Goal: Task Accomplishment & Management: Complete application form

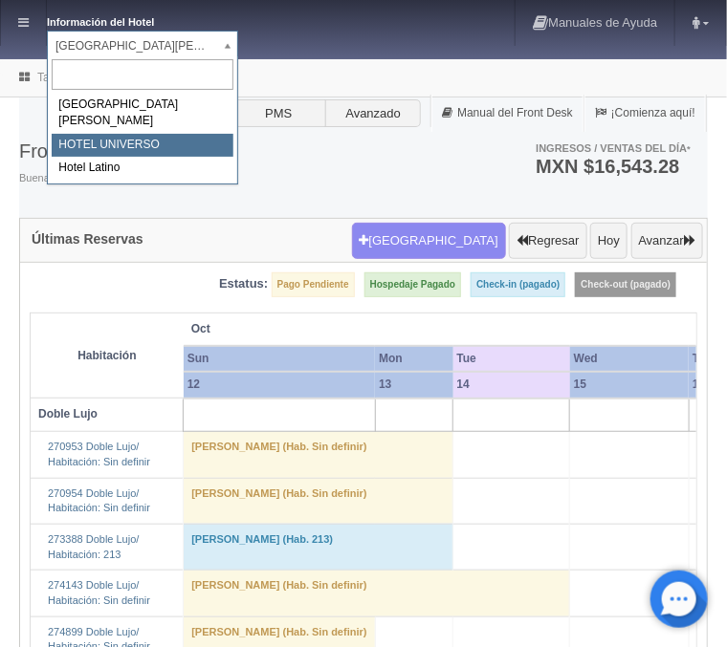
select select "358"
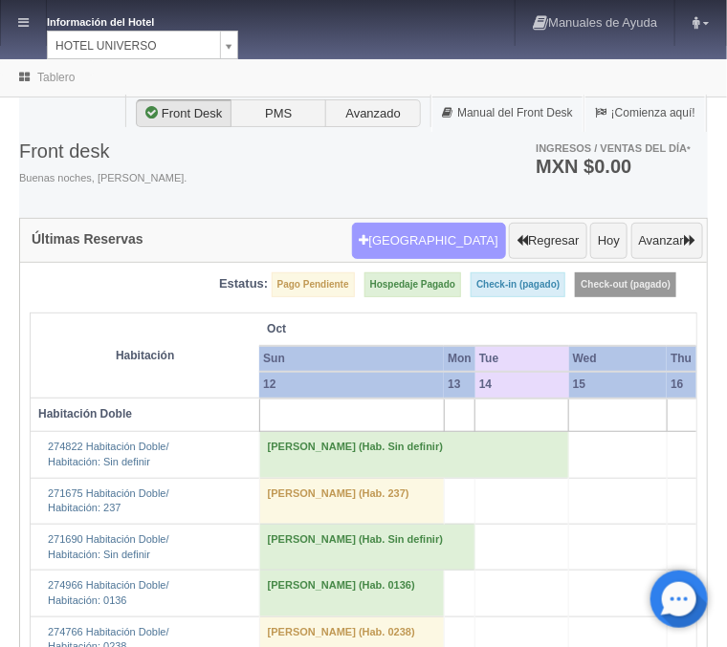
click at [424, 232] on button "Nueva Reserva" at bounding box center [429, 241] width 154 height 36
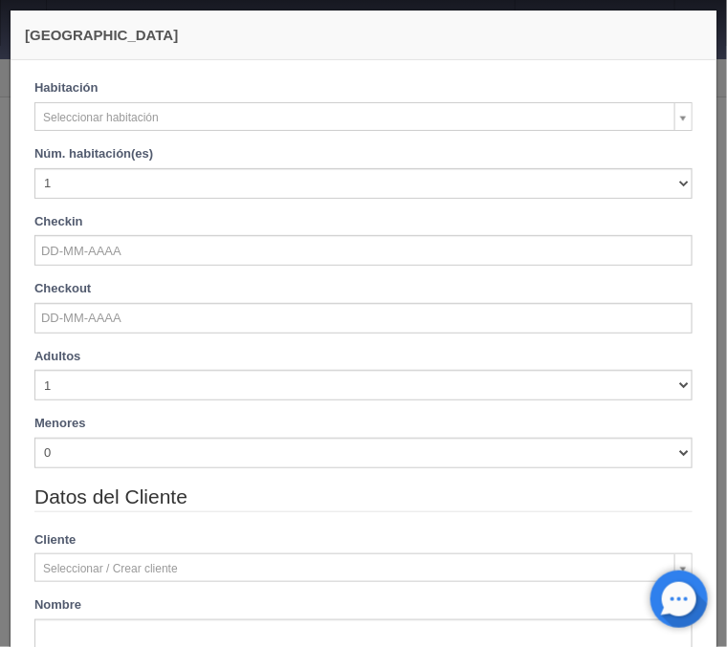
checkbox input "false"
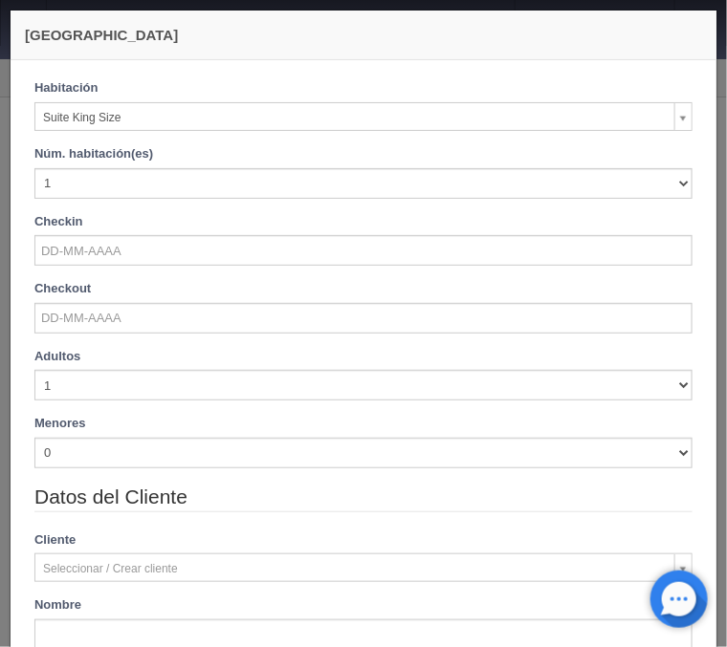
select select "588"
checkbox input "false"
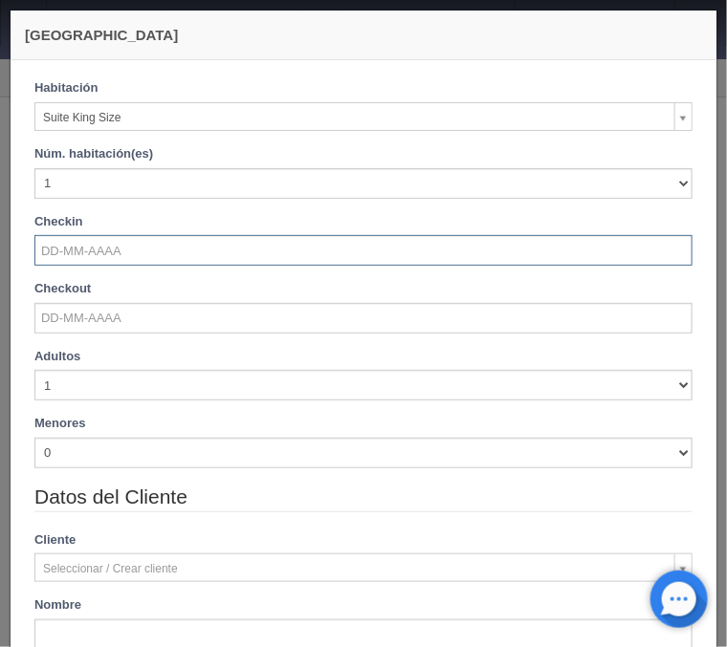
click at [118, 252] on input "text" at bounding box center [363, 250] width 658 height 31
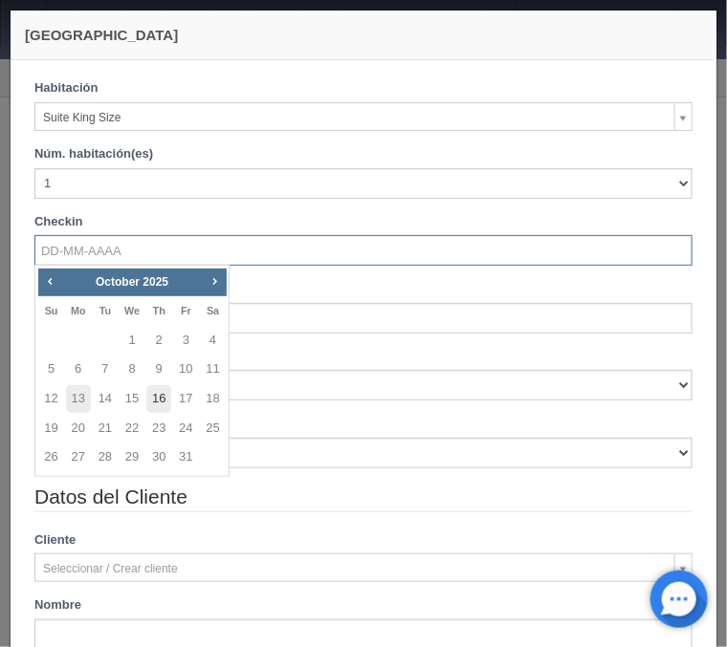
click at [165, 396] on link "16" at bounding box center [158, 399] width 25 height 28
type input "16-10-2025"
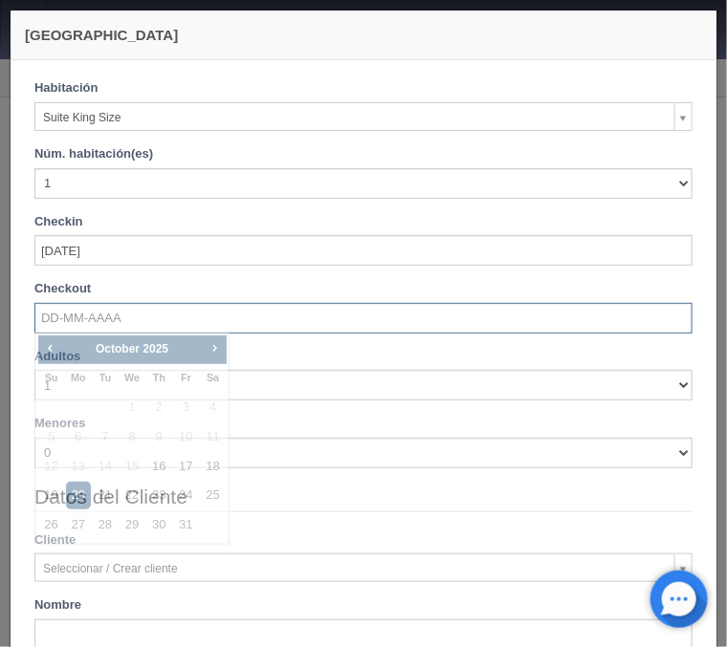
click at [89, 315] on input "text" at bounding box center [363, 318] width 658 height 31
checkbox input "false"
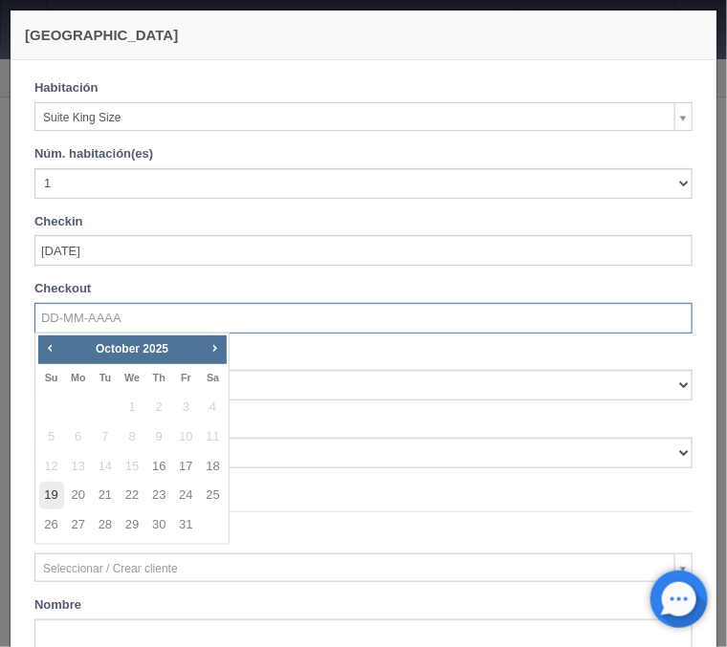
click at [62, 494] on link "19" at bounding box center [51, 496] width 25 height 28
type input "19-10-2025"
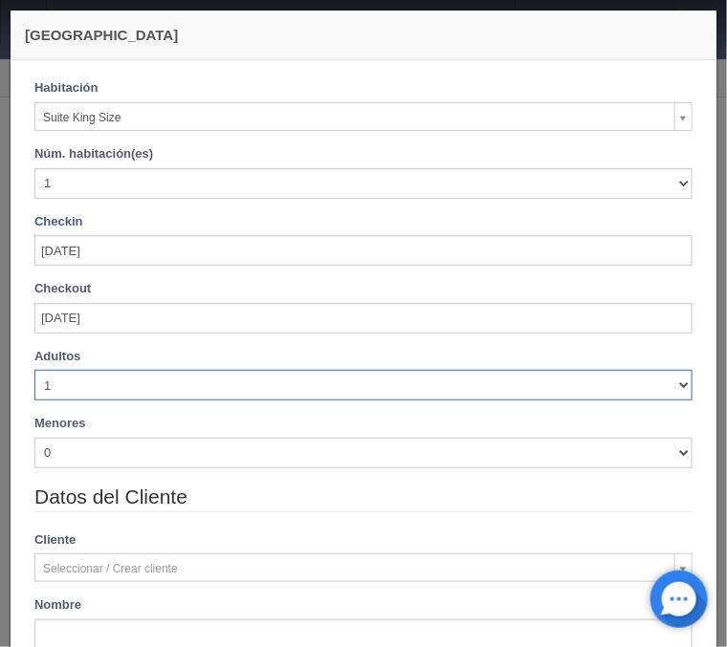
click at [34, 370] on select "1 2 3 4 5 6 7 8 9 10" at bounding box center [363, 385] width 658 height 31
checkbox input "false"
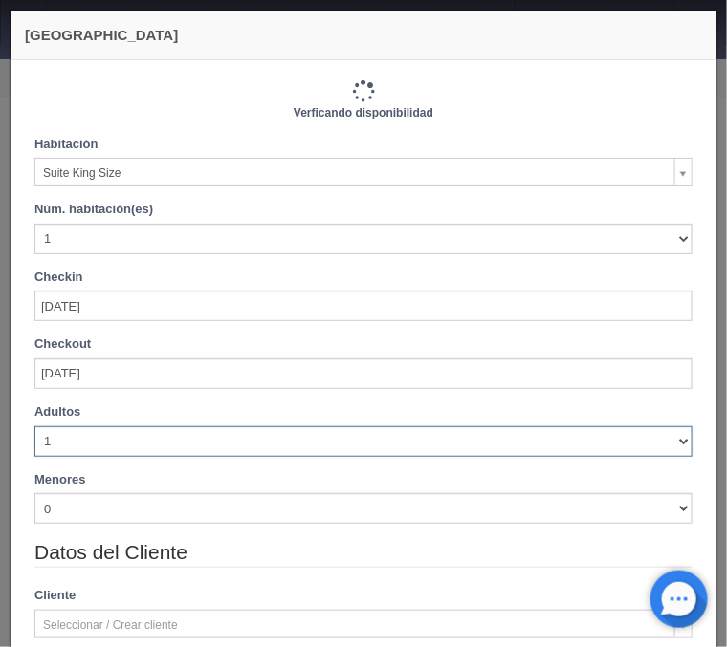
type input "3630.00"
checkbox input "false"
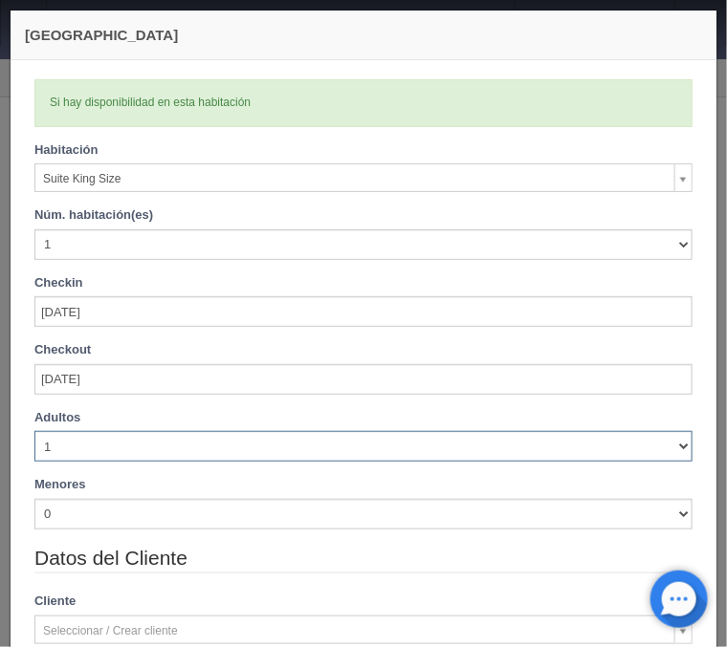
select select "6"
click option "6" at bounding box center [0, 0] width 0 height 0
checkbox input "false"
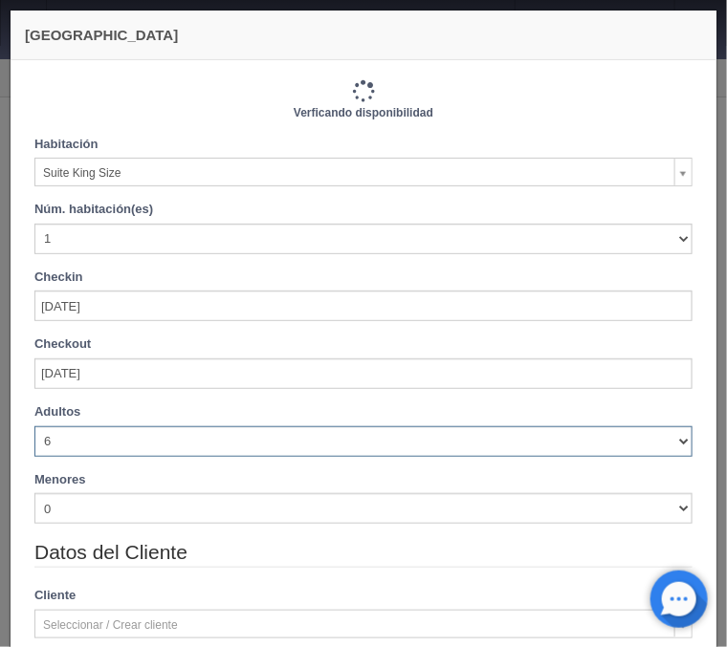
type input "4110.00"
checkbox input "false"
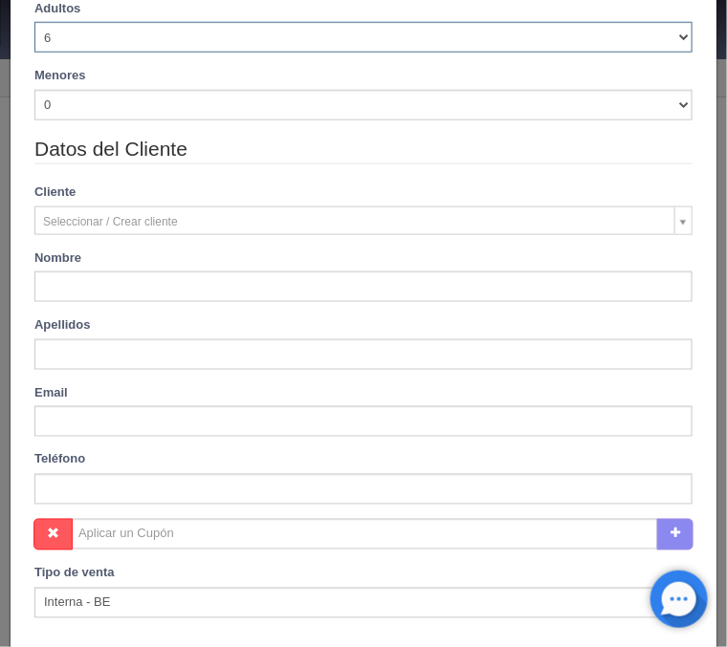
scroll to position [461, 0]
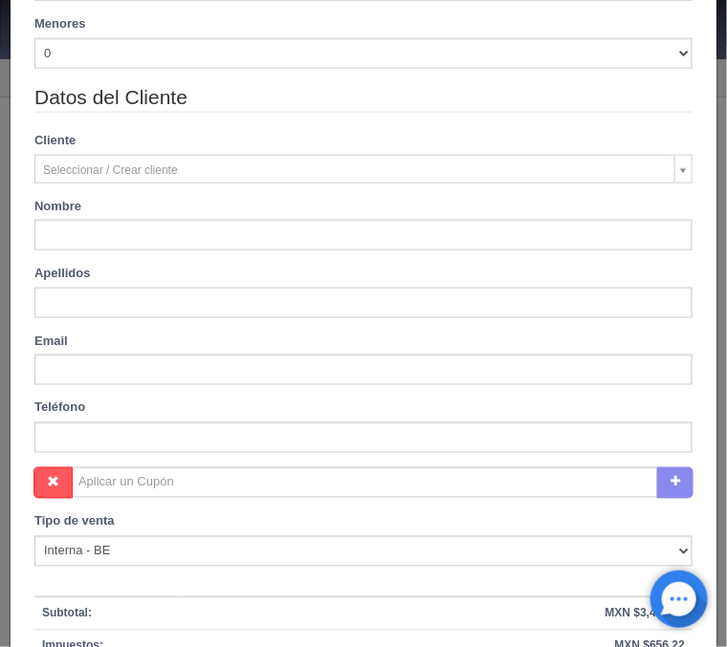
type input "Eider"
type input "EZQUERRA Larrañaga"
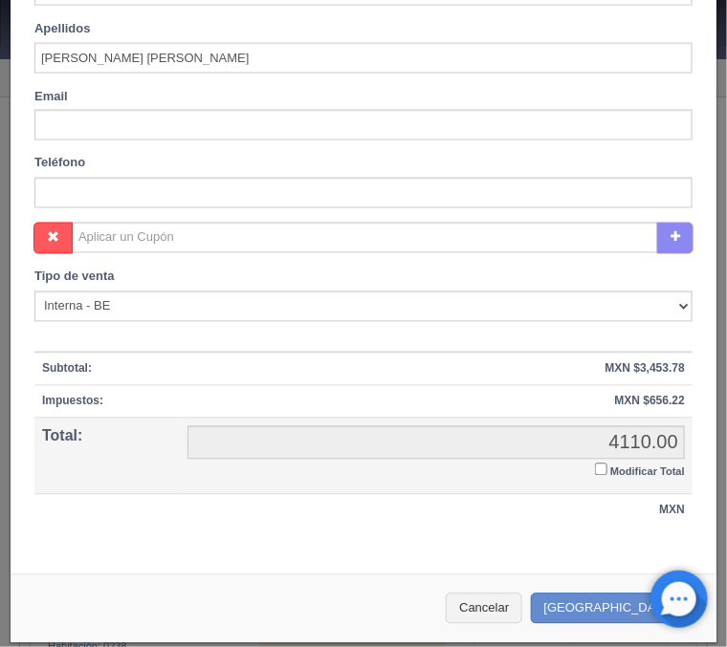
scroll to position [711, 0]
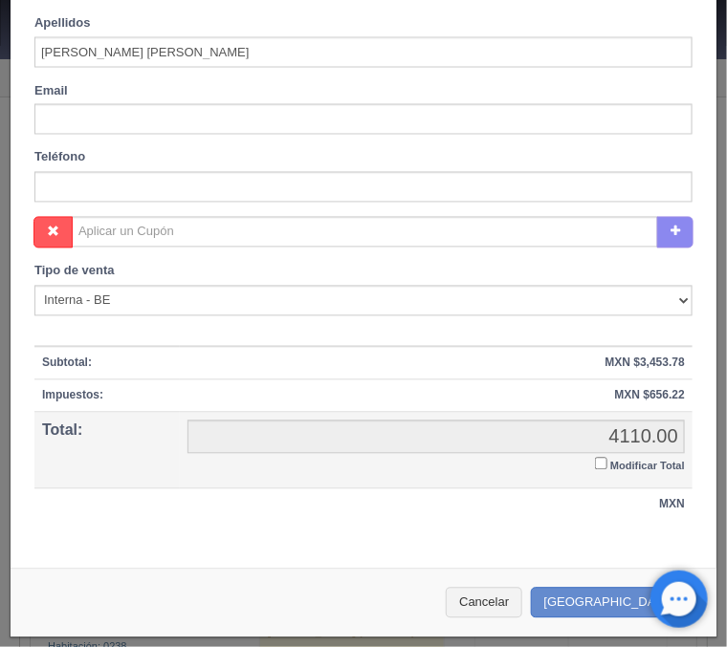
click at [604, 461] on input "Modificar Total" at bounding box center [601, 464] width 12 height 12
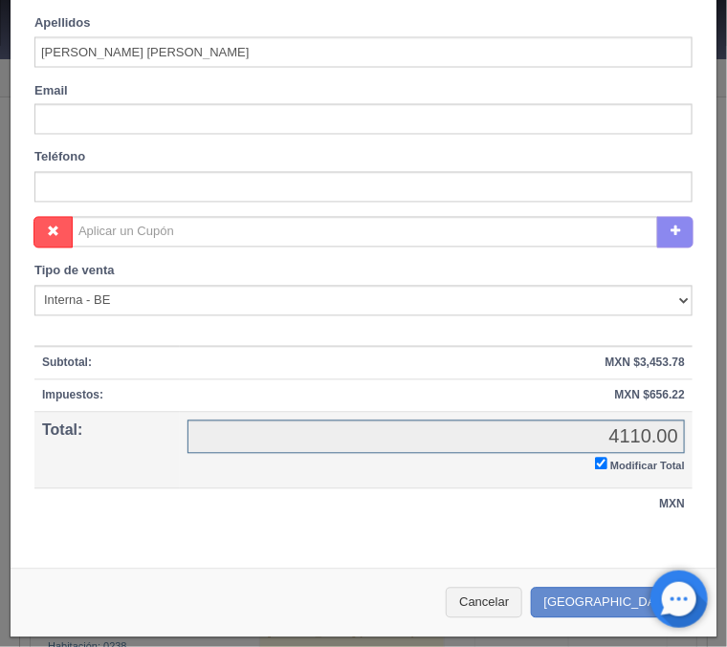
checkbox input "true"
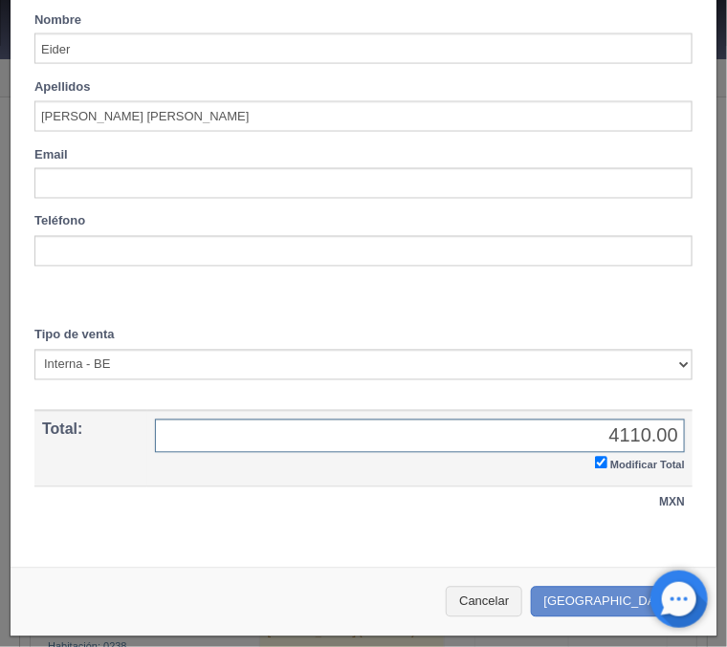
scroll to position [645, 0]
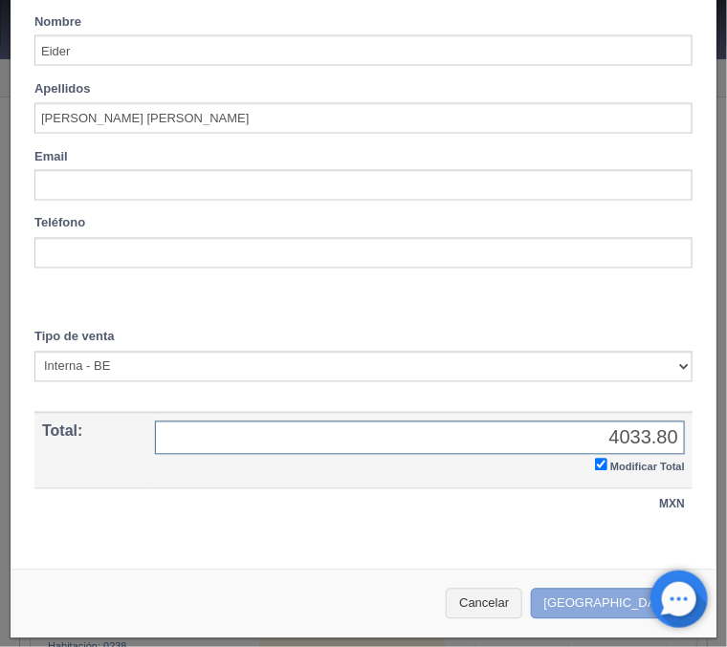
type input "4033.80"
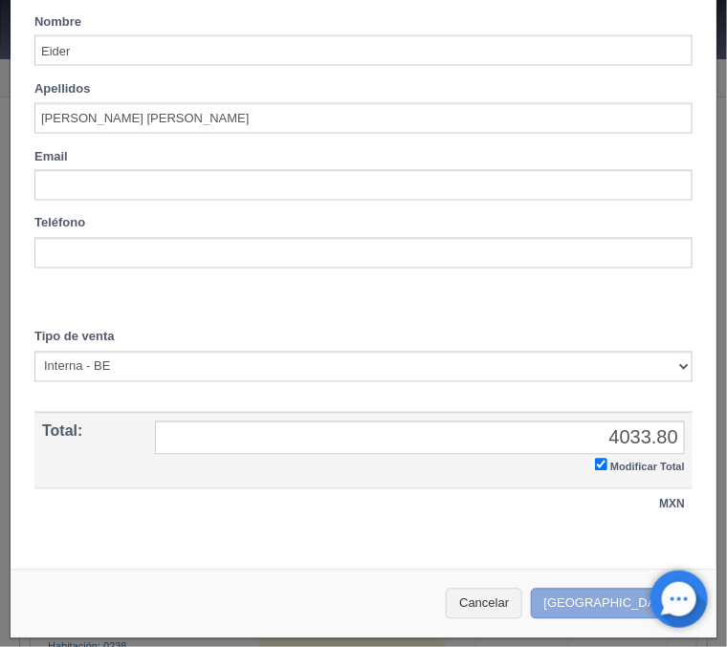
click at [596, 598] on button "Crear Reserva" at bounding box center [614, 605] width 166 height 32
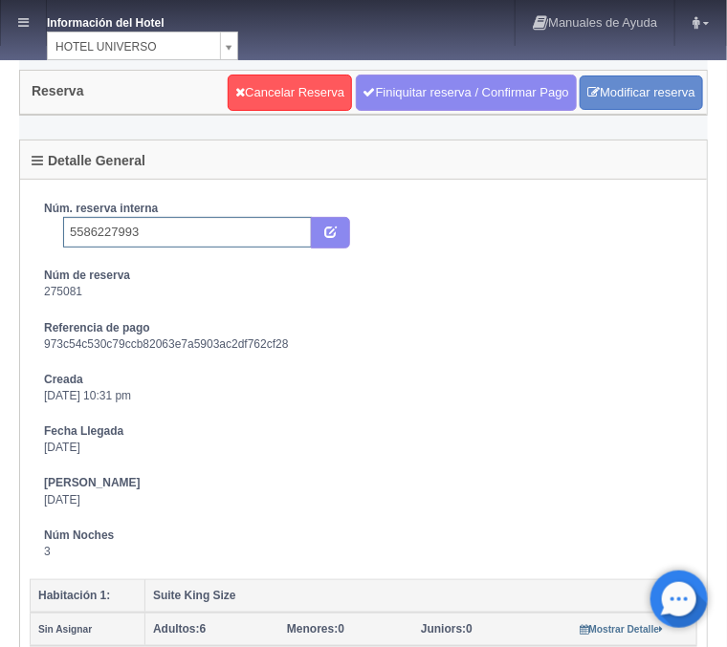
click at [159, 222] on input "5586227993" at bounding box center [187, 232] width 249 height 31
type input "5586227993 Booking"
click at [327, 230] on icon "submit" at bounding box center [330, 231] width 12 height 12
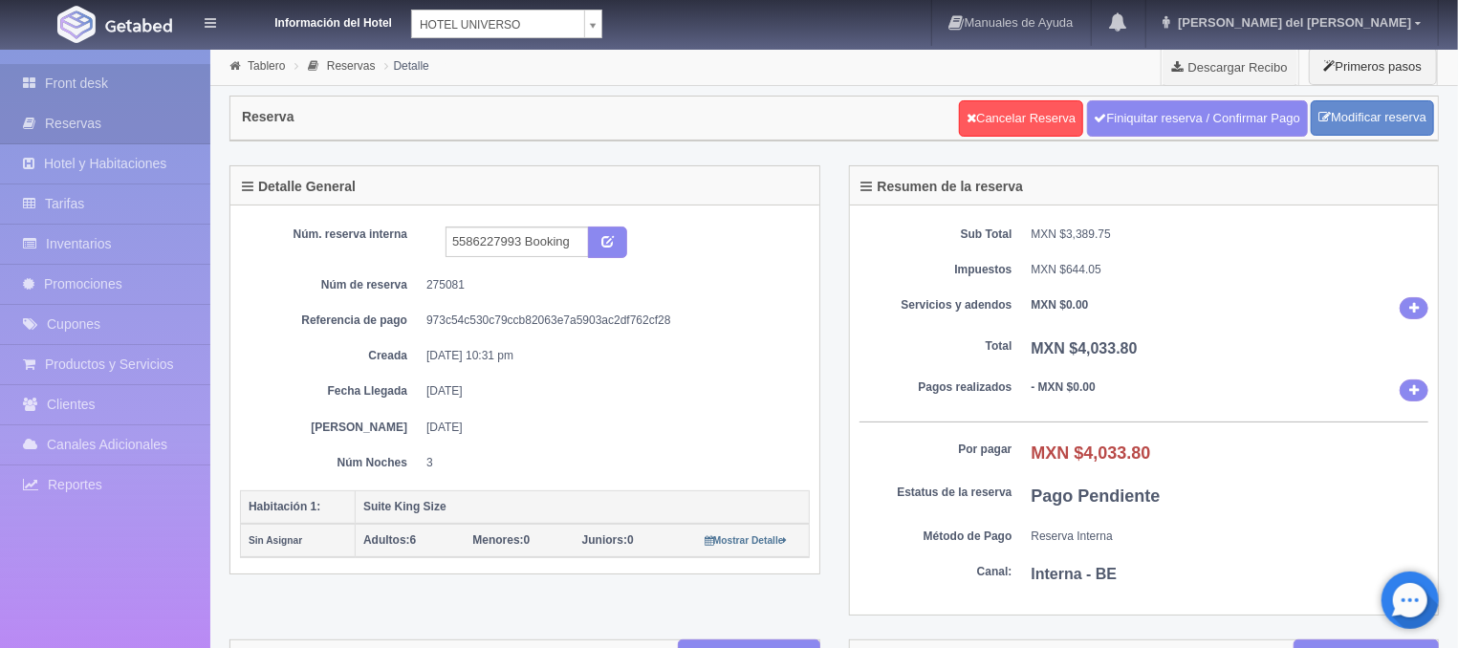
click at [102, 82] on link "Front desk" at bounding box center [105, 83] width 210 height 39
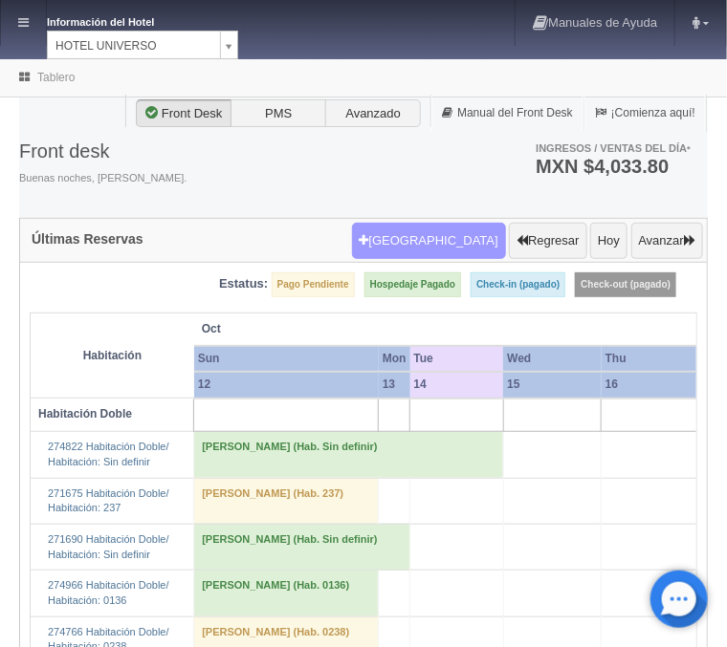
click at [428, 235] on button "Nueva Reserva" at bounding box center [429, 241] width 154 height 36
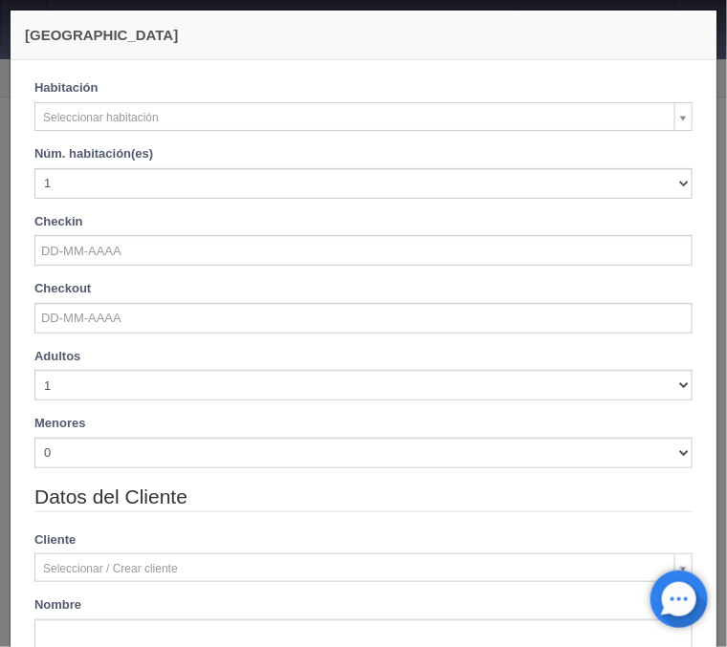
checkbox input "false"
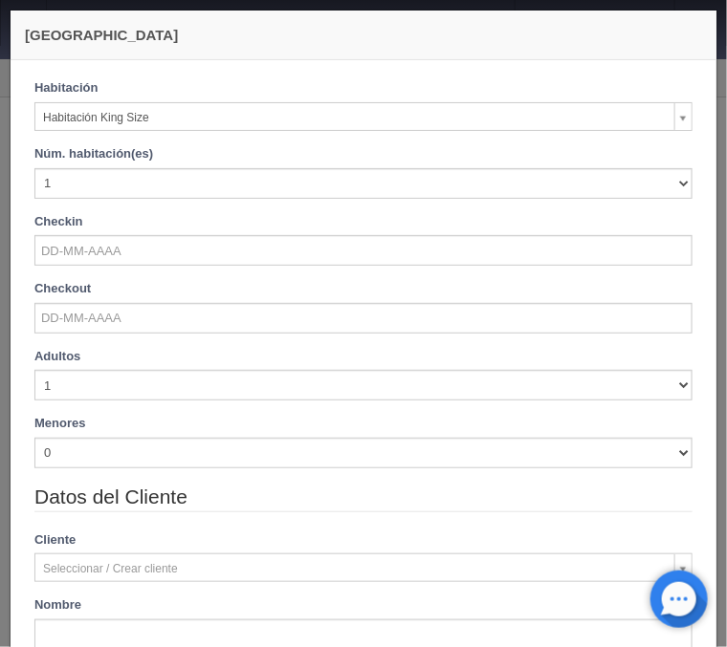
select select "582"
checkbox input "false"
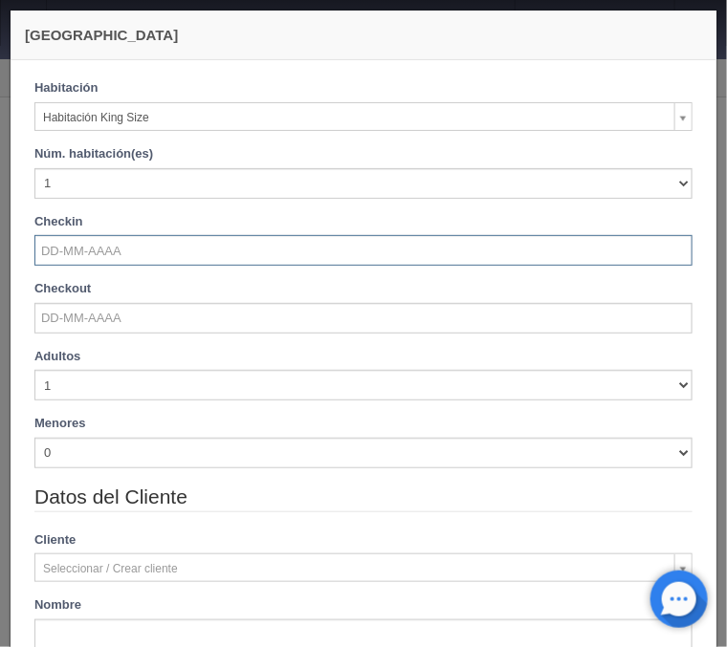
click at [79, 254] on input "text" at bounding box center [363, 250] width 658 height 31
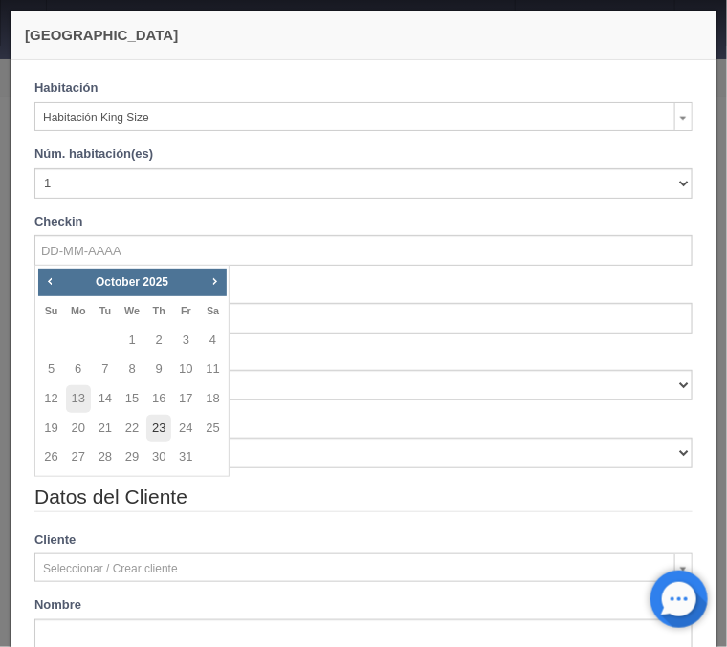
click at [157, 426] on link "23" at bounding box center [158, 429] width 25 height 28
type input "[DATE]"
checkbox input "false"
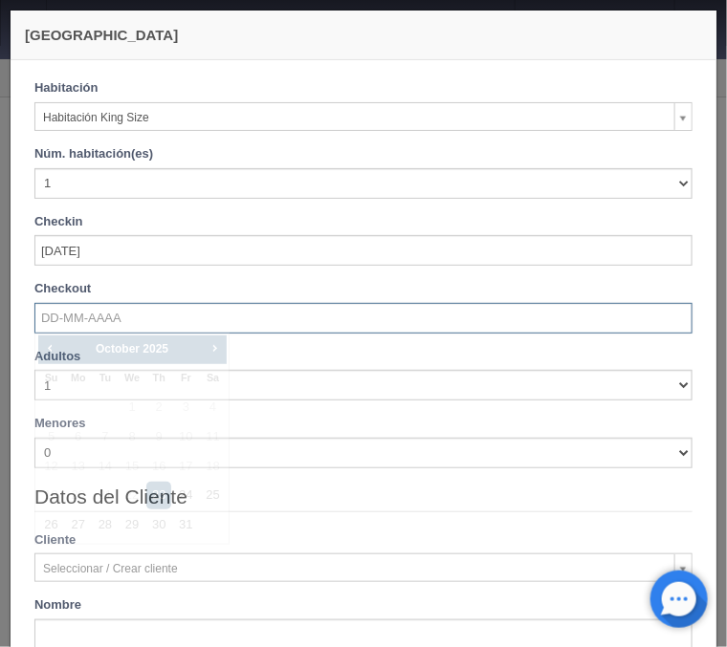
click at [74, 316] on input "text" at bounding box center [363, 318] width 658 height 31
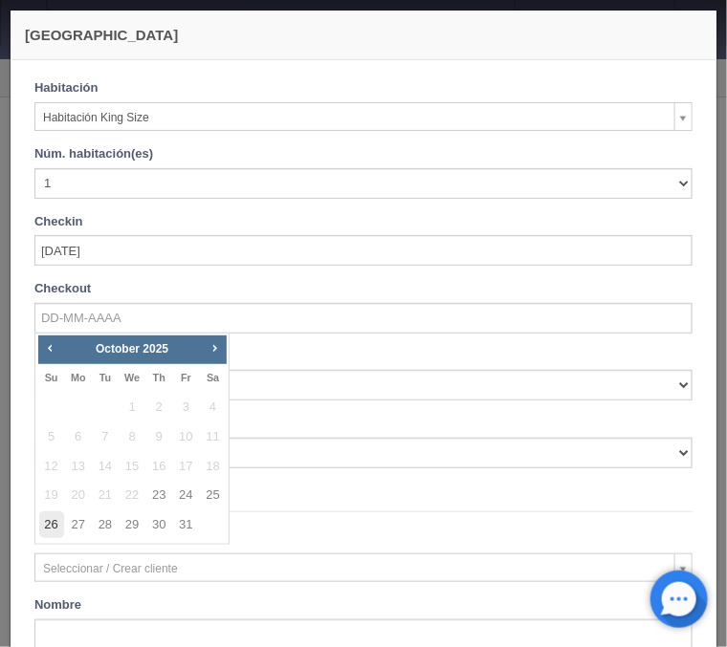
click at [56, 528] on link "26" at bounding box center [51, 525] width 25 height 28
type input "[DATE]"
checkbox input "false"
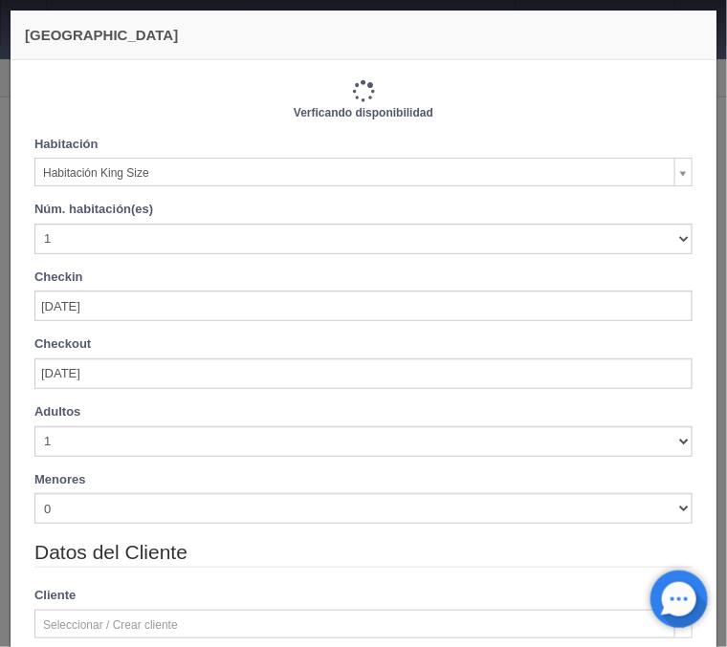
type input "3000.00"
checkbox input "false"
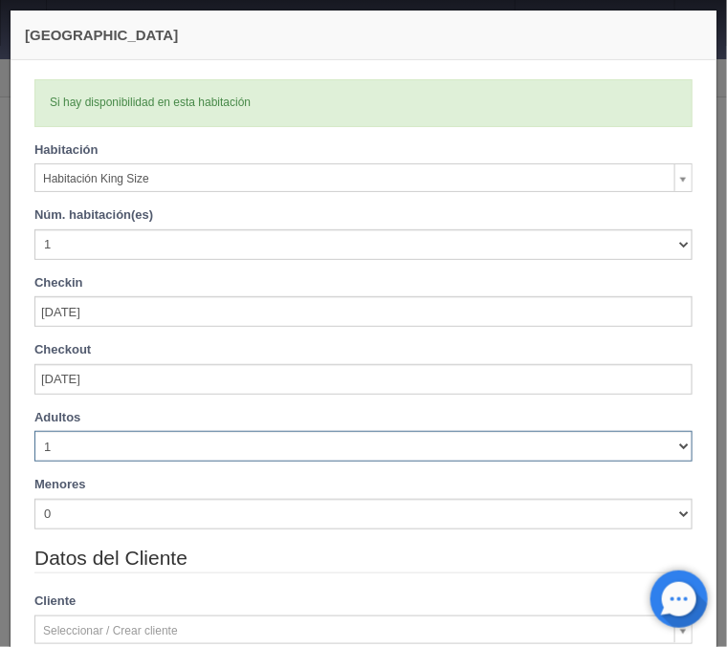
click at [34, 431] on select "1 2 3 4 5 6 7 8 9 10" at bounding box center [363, 446] width 658 height 31
select select "2"
click option "2" at bounding box center [0, 0] width 0 height 0
checkbox input "false"
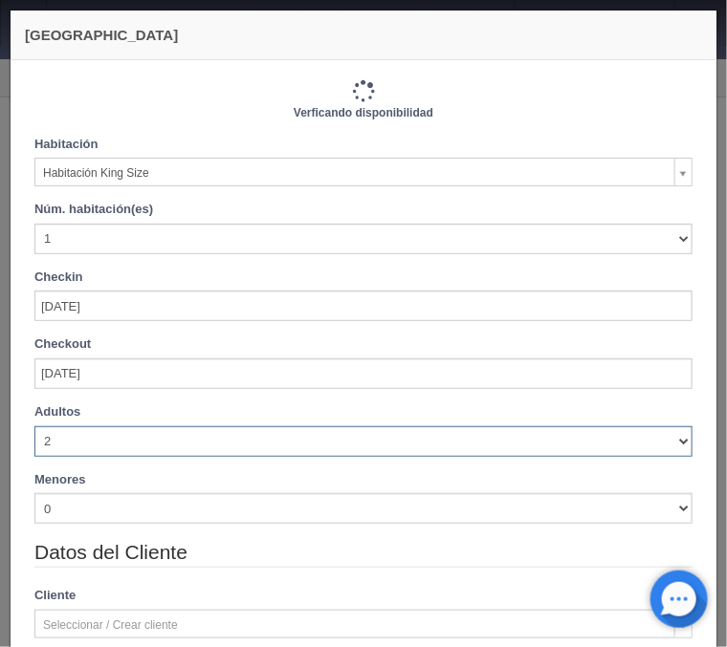
type input "3000.00"
checkbox input "false"
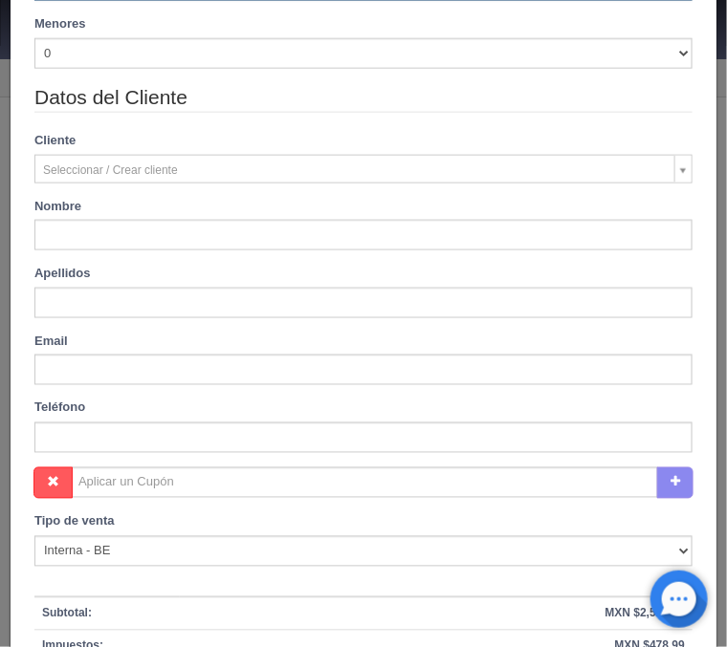
scroll to position [537, 0]
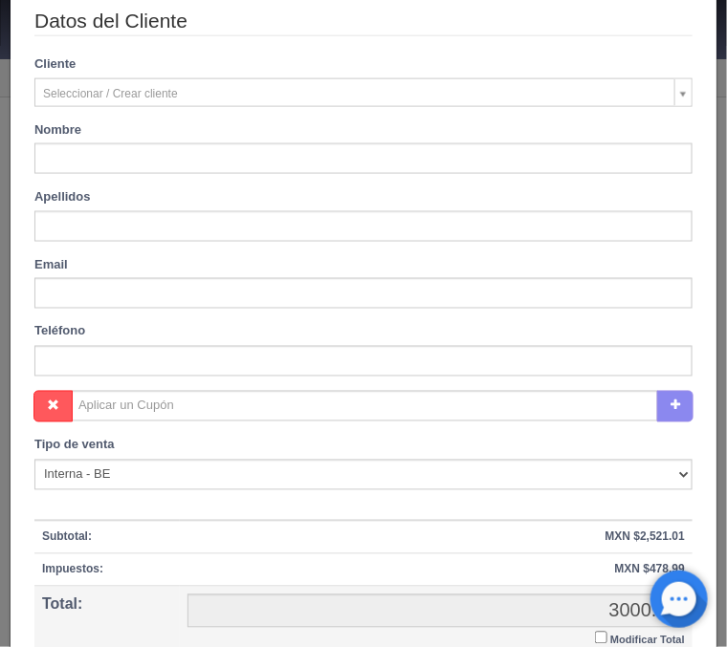
type input "[PERSON_NAME]"
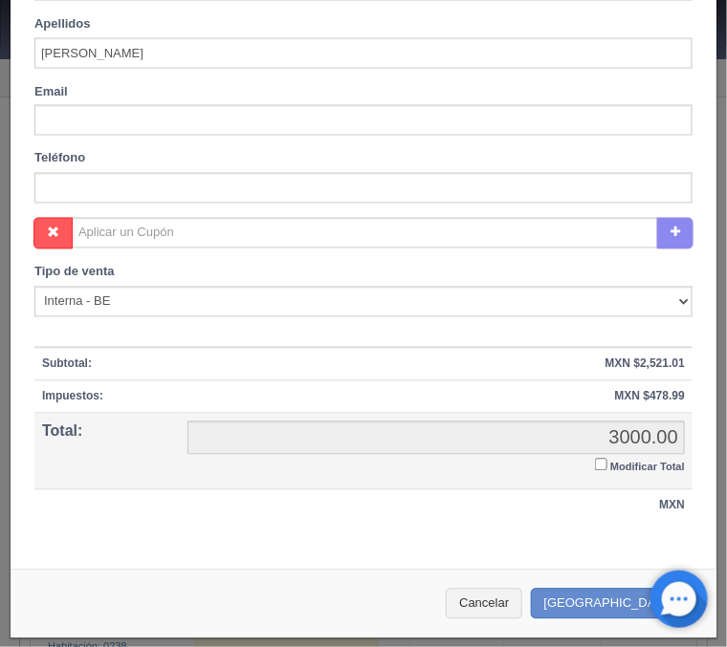
scroll to position [711, 0]
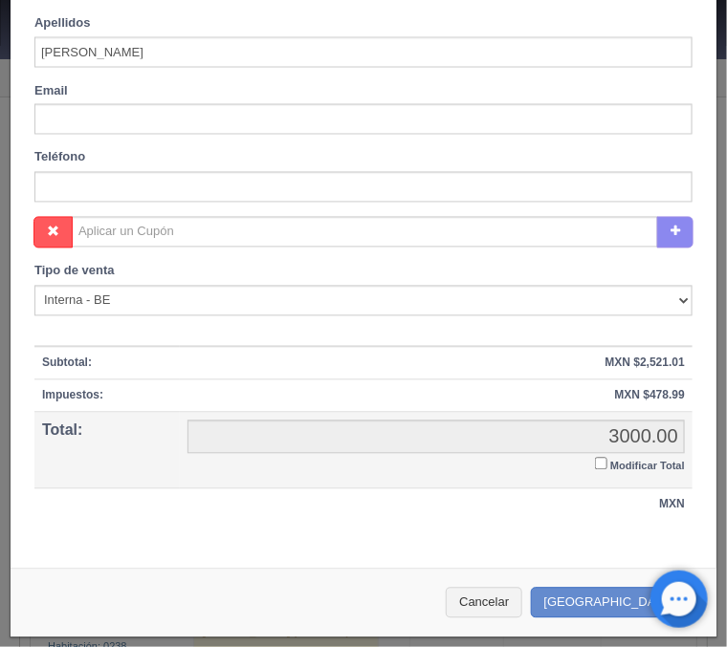
click at [598, 465] on input "Modificar Total" at bounding box center [601, 464] width 12 height 12
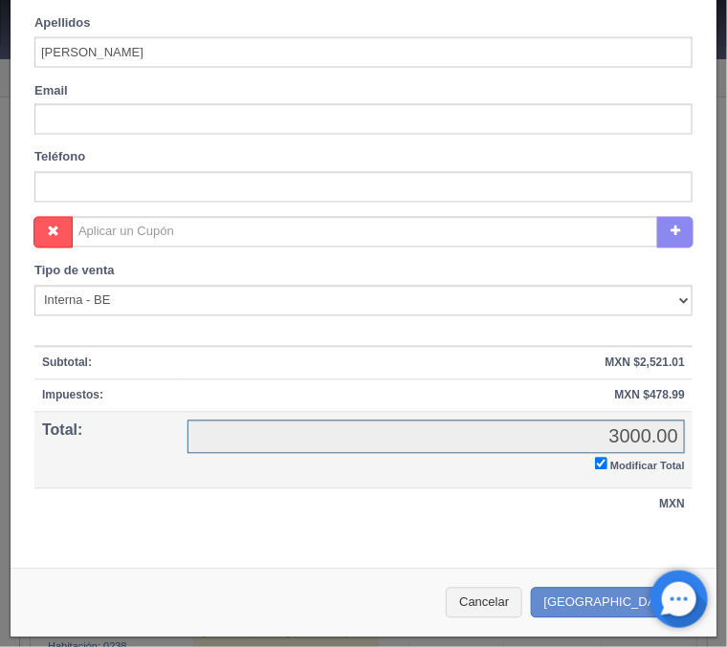
checkbox input "true"
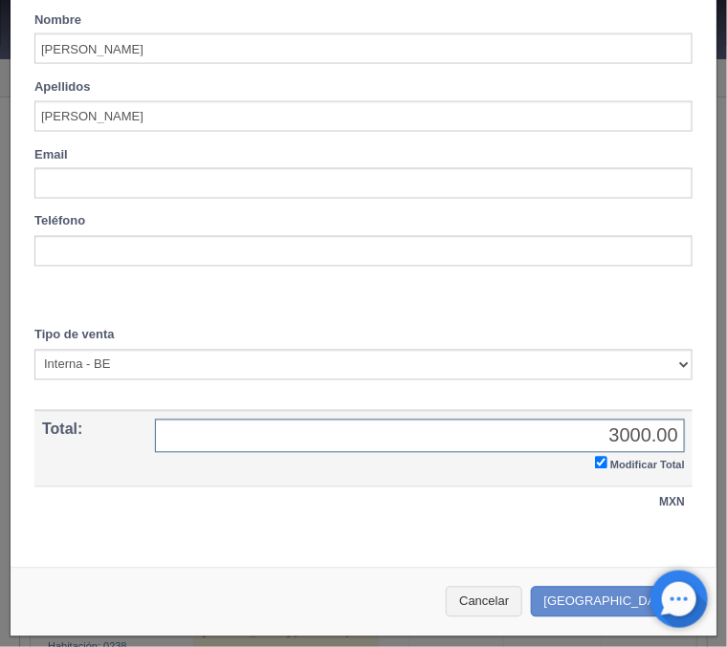
scroll to position [645, 0]
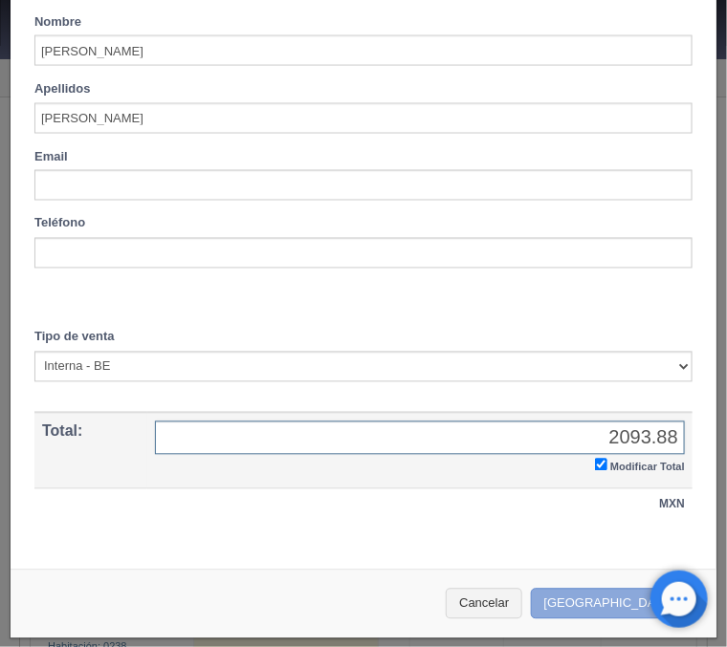
type input "2093.88"
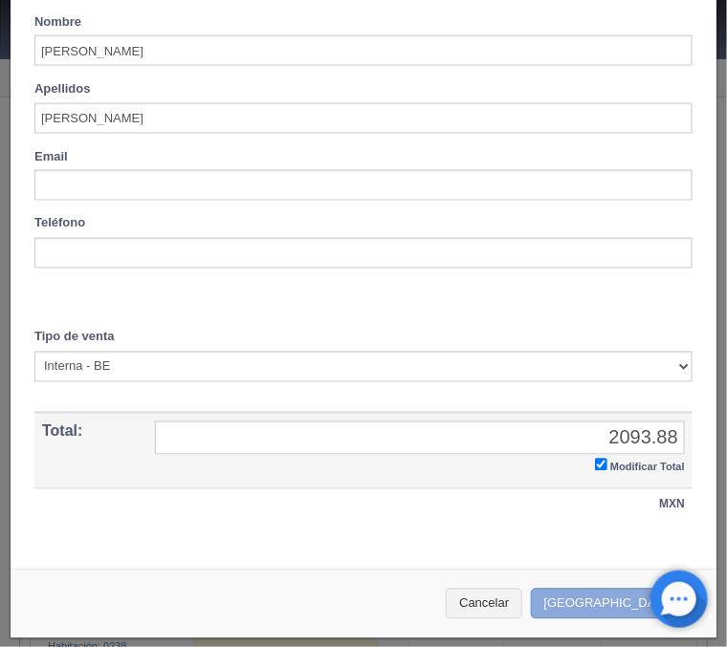
click at [606, 598] on button "Crear Reserva" at bounding box center [614, 605] width 166 height 32
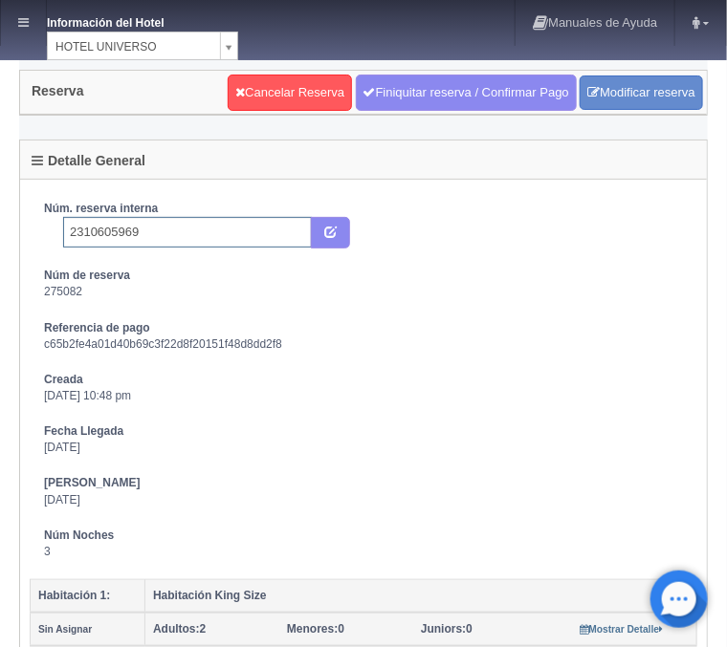
click at [178, 231] on input "2310605969" at bounding box center [187, 232] width 249 height 31
click at [326, 231] on icon "submit" at bounding box center [330, 231] width 12 height 12
type input "2310605969 Expedia"
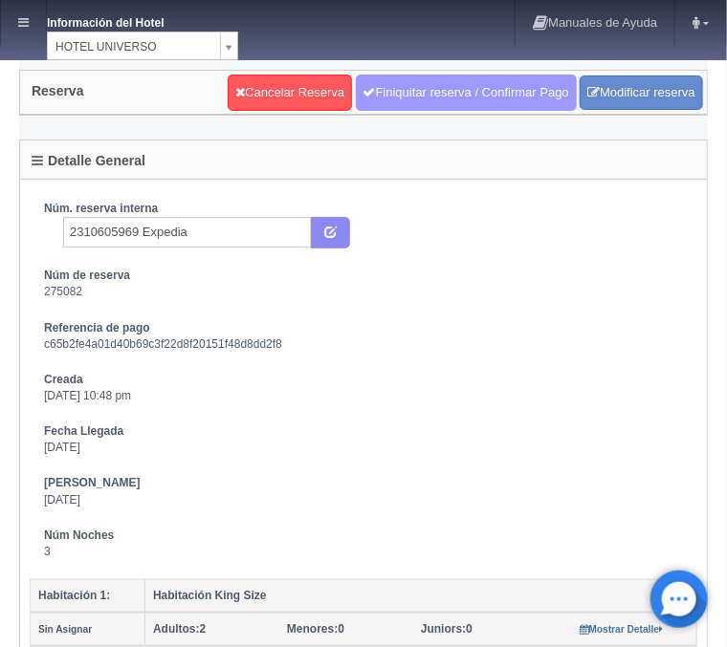
click at [386, 98] on link "Finiquitar reserva / Confirmar Pago" at bounding box center [466, 93] width 221 height 36
